Goal: Navigation & Orientation: Find specific page/section

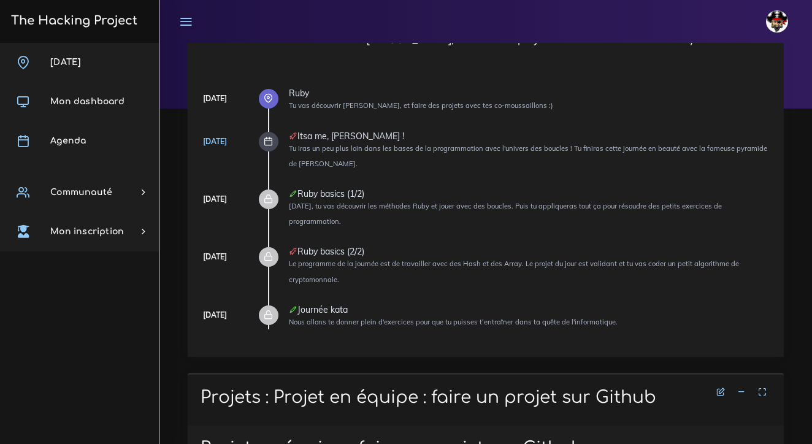
scroll to position [113, 0]
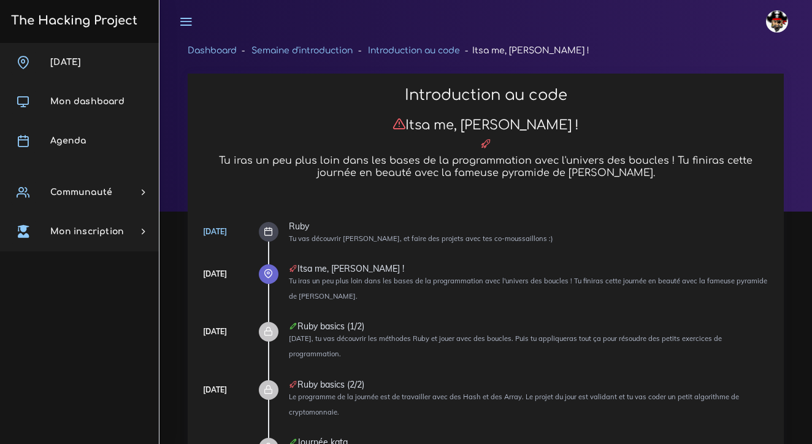
click at [272, 229] on icon at bounding box center [268, 231] width 9 height 9
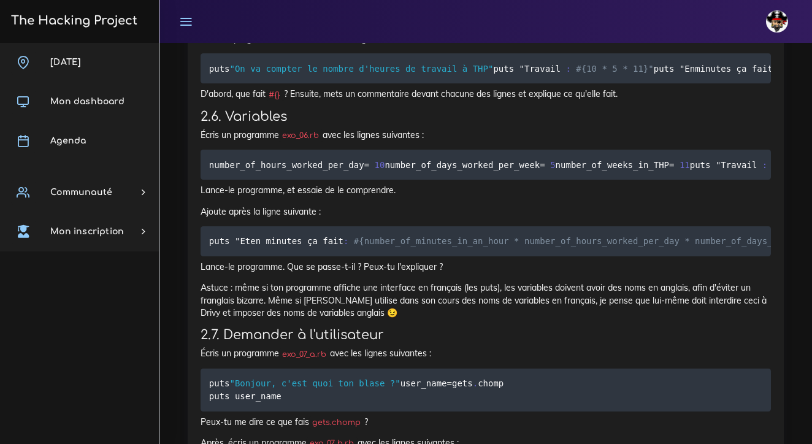
scroll to position [2879, 0]
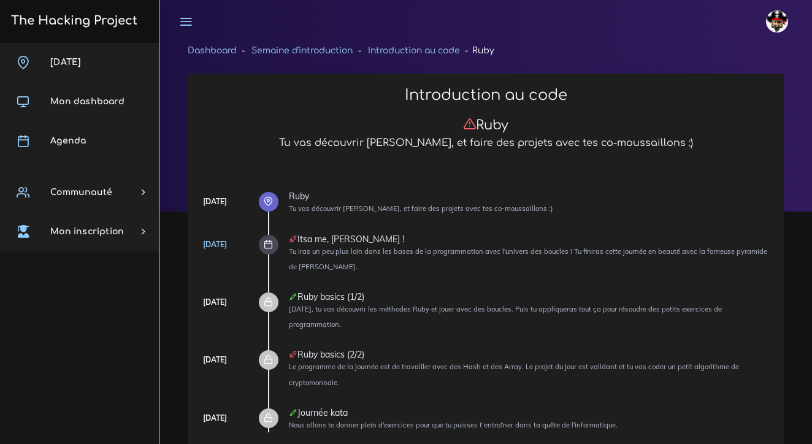
scroll to position [113, 0]
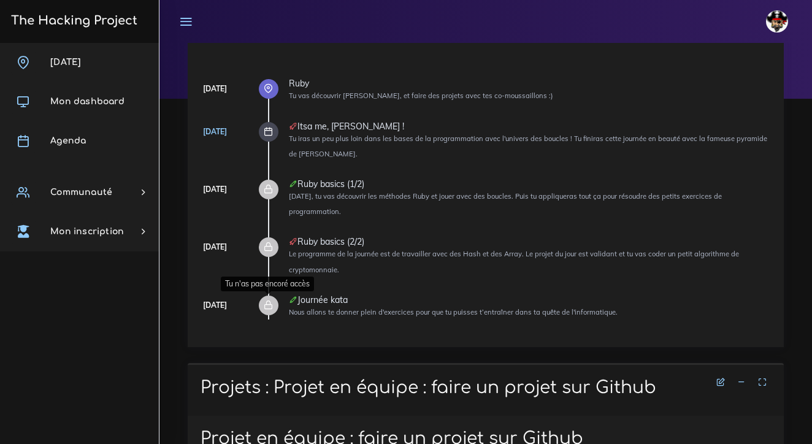
click at [269, 304] on icon at bounding box center [268, 304] width 9 height 9
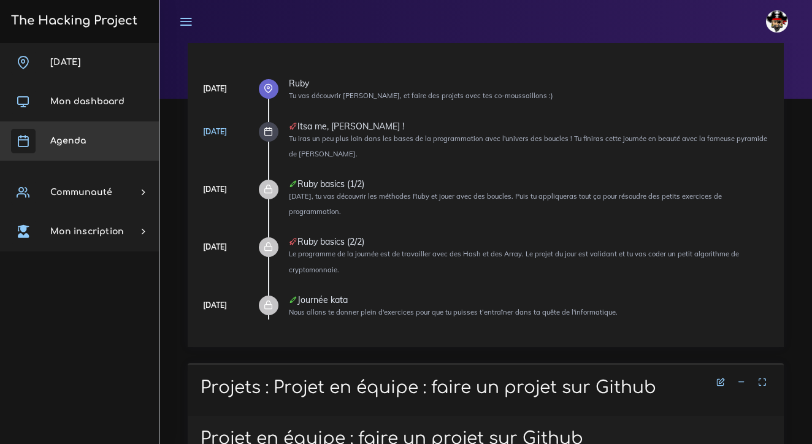
click at [89, 138] on link "Agenda" at bounding box center [79, 140] width 159 height 39
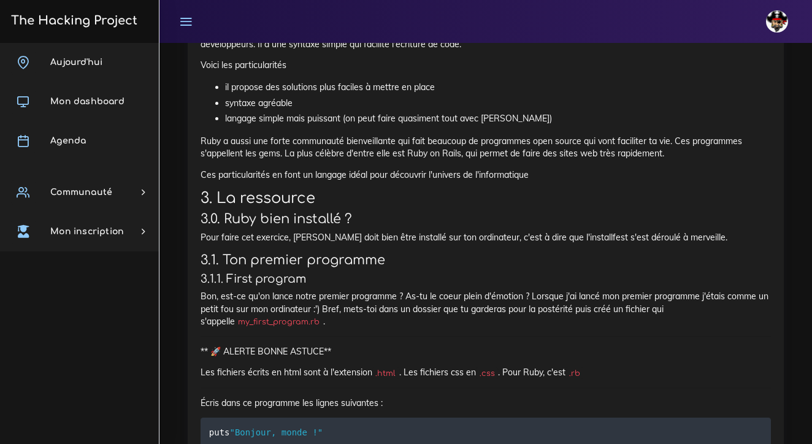
scroll to position [14283, 0]
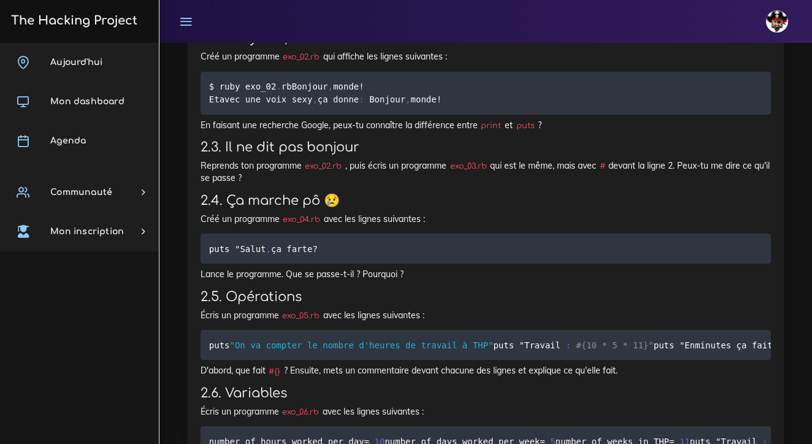
scroll to position [2602, 0]
